Goal: Task Accomplishment & Management: Manage account settings

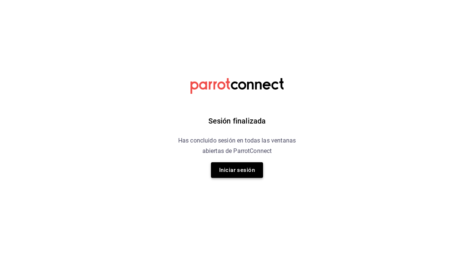
click at [230, 162] on button "Iniciar sesión" at bounding box center [237, 170] width 52 height 16
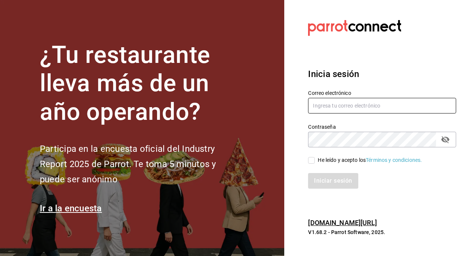
type input "[EMAIL_ADDRESS][DOMAIN_NAME]"
click at [315, 163] on label "He leído y acepto los Términos y condiciones." at bounding box center [365, 160] width 114 height 8
click at [315, 163] on input "He leído y acepto los Términos y condiciones." at bounding box center [311, 160] width 7 height 7
checkbox input "true"
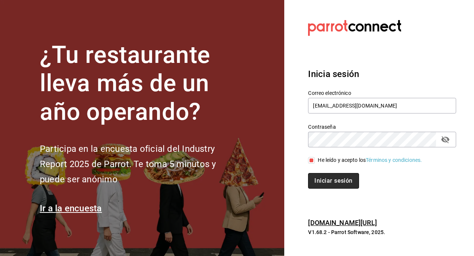
click at [327, 183] on button "Iniciar sesión" at bounding box center [333, 181] width 51 height 16
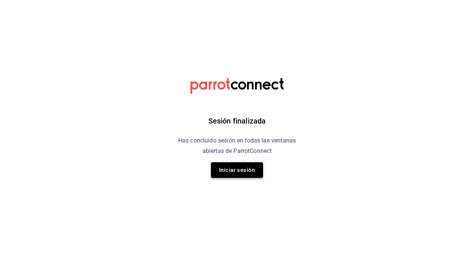
click at [252, 176] on button "Iniciar sesión" at bounding box center [237, 170] width 52 height 16
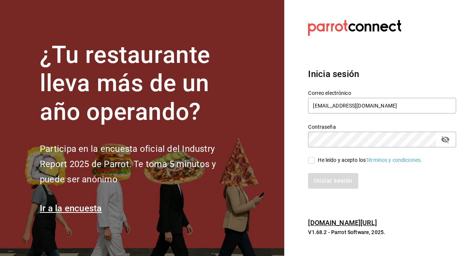
click at [312, 161] on input "He leído y acepto los Términos y condiciones." at bounding box center [311, 160] width 7 height 7
checkbox input "true"
click at [318, 178] on button "Iniciar sesión" at bounding box center [333, 181] width 51 height 16
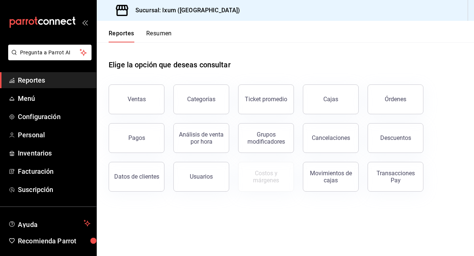
click at [50, 84] on span "Reportes" at bounding box center [54, 80] width 73 height 10
click at [120, 130] on button "Pagos" at bounding box center [137, 138] width 56 height 30
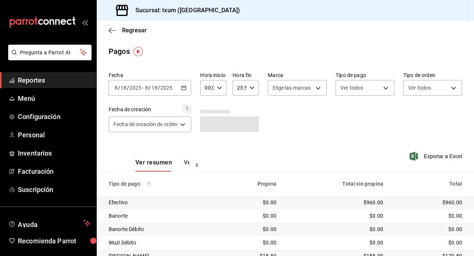
click at [53, 81] on span "Reportes" at bounding box center [54, 80] width 73 height 10
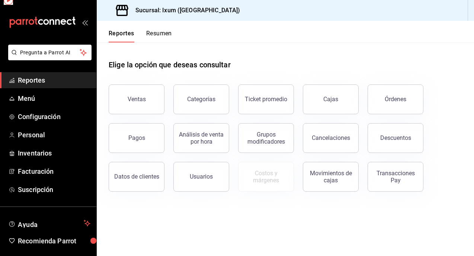
click at [130, 105] on button "Ventas" at bounding box center [137, 100] width 56 height 30
click at [133, 96] on html "Pregunta a Parrot AI Reportes Menú Configuración Personal Inventarios Facturaci…" at bounding box center [237, 128] width 474 height 256
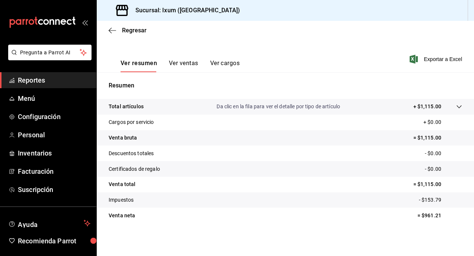
scroll to position [76, 0]
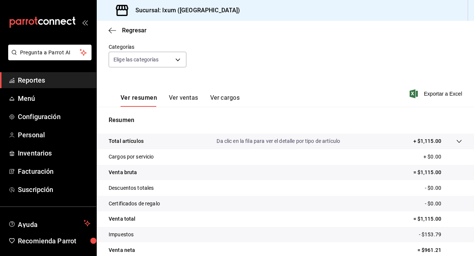
click at [179, 97] on button "Ver ventas" at bounding box center [183, 100] width 29 height 13
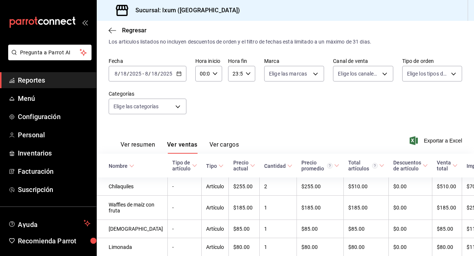
scroll to position [66, 0]
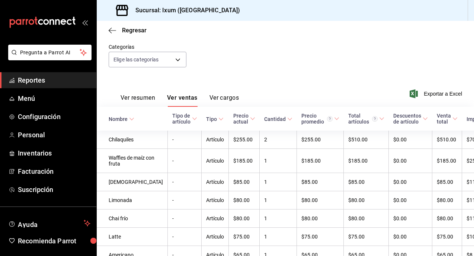
click at [144, 95] on button "Ver resumen" at bounding box center [138, 100] width 35 height 13
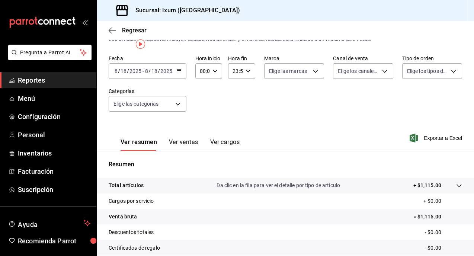
scroll to position [7, 0]
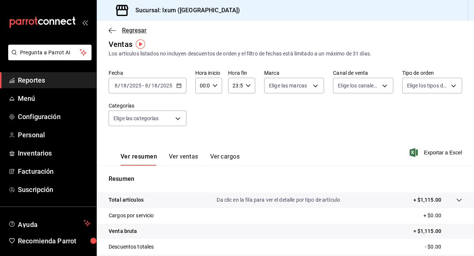
click at [109, 31] on icon "button" at bounding box center [112, 30] width 7 height 7
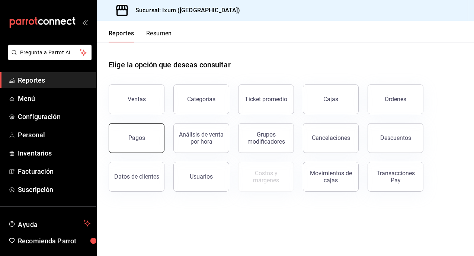
click at [140, 142] on button "Pagos" at bounding box center [137, 138] width 56 height 30
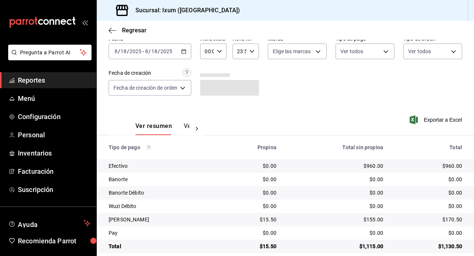
scroll to position [45, 0]
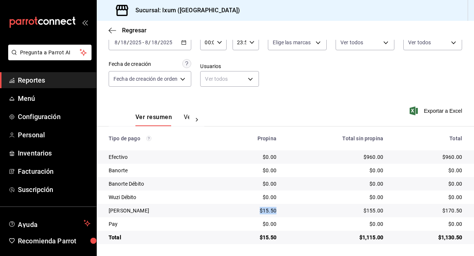
drag, startPoint x: 276, startPoint y: 210, endPoint x: 243, endPoint y: 210, distance: 33.5
click at [243, 210] on div "$15.50" at bounding box center [251, 210] width 51 height 7
click at [230, 210] on div "$15.50" at bounding box center [251, 210] width 51 height 7
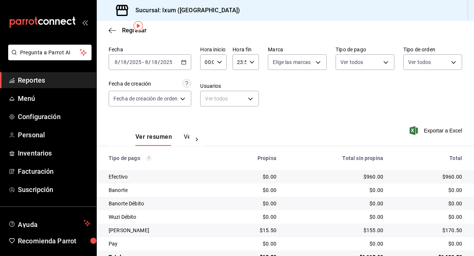
scroll to position [0, 0]
